Goal: Task Accomplishment & Management: Manage account settings

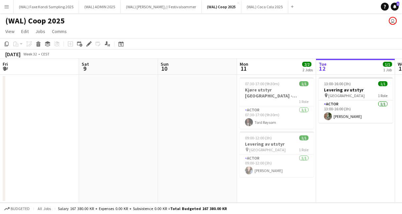
scroll to position [0, 158]
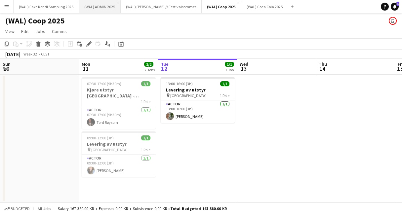
click at [103, 7] on button "(WAL) ADMIN 2025 Close" at bounding box center [100, 6] width 42 height 13
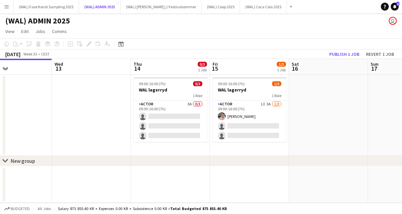
scroll to position [0, 276]
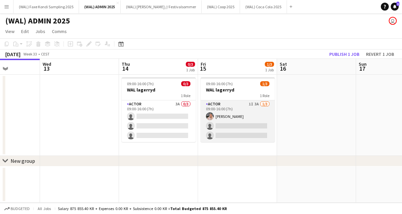
click at [247, 126] on app-card-role "Actor 1I 3A [DATE] 09:00-16:00 (7h) [PERSON_NAME] single-neutral-actions single…" at bounding box center [238, 122] width 74 height 42
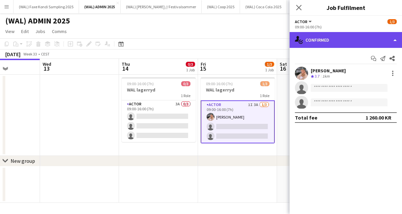
click at [321, 36] on div "single-neutral-actions-check-2 Confirmed" at bounding box center [346, 40] width 112 height 16
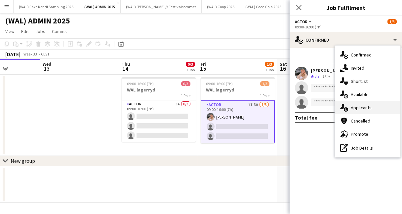
click at [353, 104] on div "single-neutral-actions-information Applicants" at bounding box center [367, 107] width 65 height 13
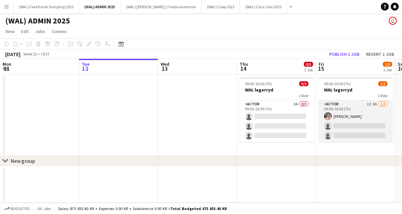
click at [344, 116] on app-card-role "Actor 1I 3A [DATE] 09:00-16:00 (7h) [PERSON_NAME] single-neutral-actions single…" at bounding box center [356, 122] width 74 height 42
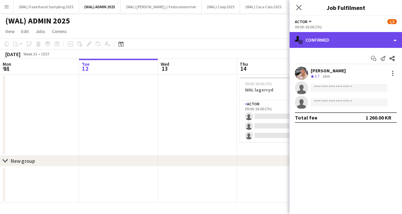
click at [361, 38] on div "single-neutral-actions-check-2 Confirmed" at bounding box center [346, 40] width 112 height 16
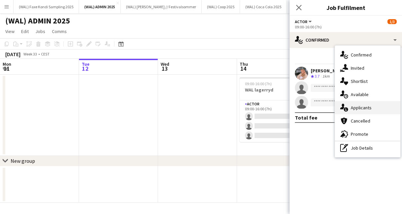
click at [350, 108] on div "single-neutral-actions-information Applicants" at bounding box center [367, 107] width 65 height 13
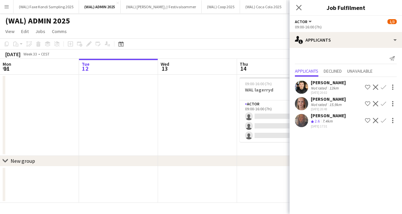
click at [297, 3] on div "Close pop-in" at bounding box center [299, 7] width 19 height 15
click at [298, 9] on icon "Close pop-in" at bounding box center [299, 7] width 6 height 6
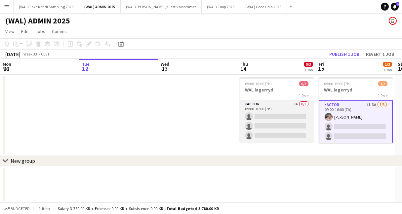
click at [272, 117] on app-card-role "Actor 3A 0/3 09:00-16:00 (7h) single-neutral-actions single-neutral-actions sin…" at bounding box center [277, 122] width 74 height 42
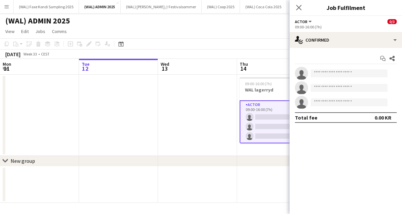
click at [332, 48] on div "Start chat Share single-neutral-actions single-neutral-actions single-neutral-a…" at bounding box center [346, 88] width 112 height 80
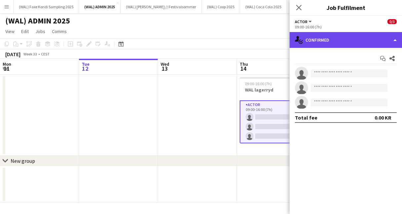
click at [332, 45] on div "single-neutral-actions-check-2 Confirmed" at bounding box center [346, 40] width 112 height 16
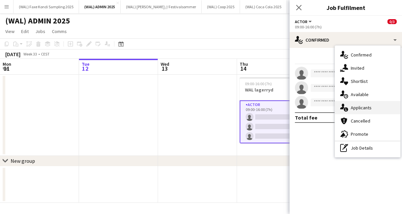
click at [348, 105] on icon "single-neutral-actions-information" at bounding box center [344, 108] width 8 height 8
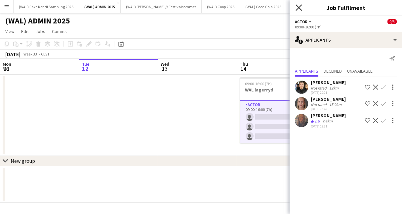
click at [297, 7] on icon "Close pop-in" at bounding box center [299, 7] width 6 height 6
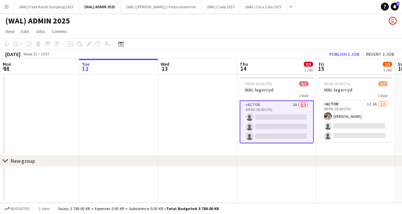
click at [289, 36] on app-page-menu "View Day view expanded Day view collapsed Month view Date picker Jump to today …" at bounding box center [201, 32] width 402 height 13
